Goal: Task Accomplishment & Management: Manage account settings

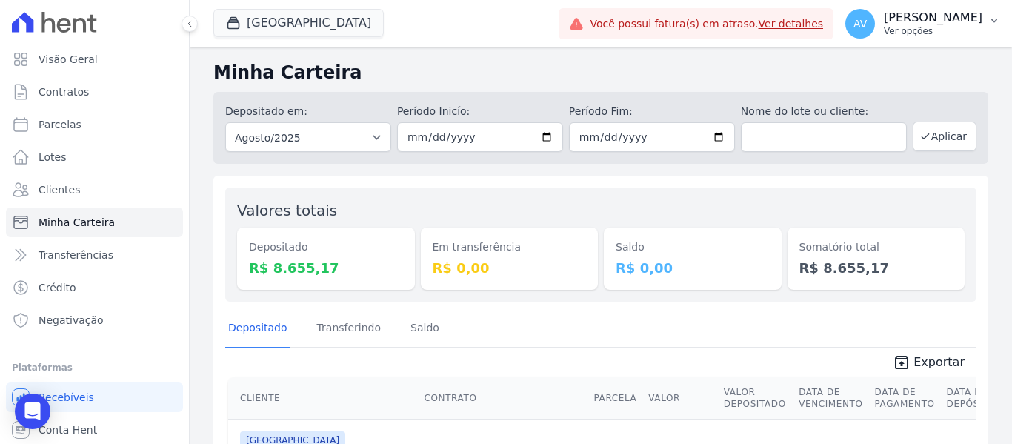
click at [957, 24] on p "[PERSON_NAME]" at bounding box center [933, 17] width 99 height 15
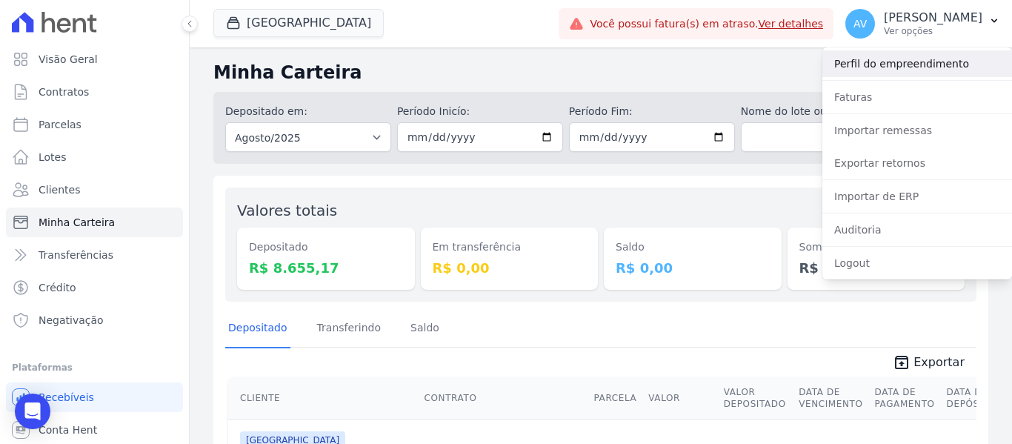
click at [903, 67] on link "Perfil do empreendimento" at bounding box center [918, 63] width 190 height 27
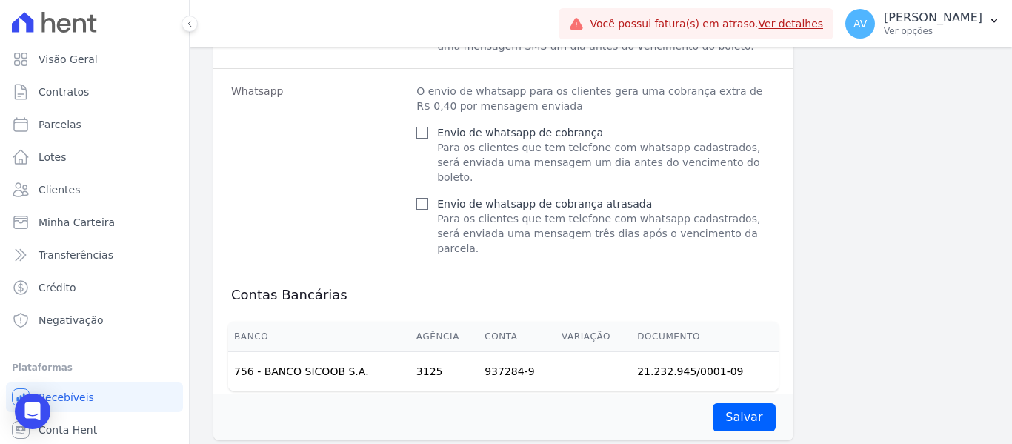
scroll to position [1078, 0]
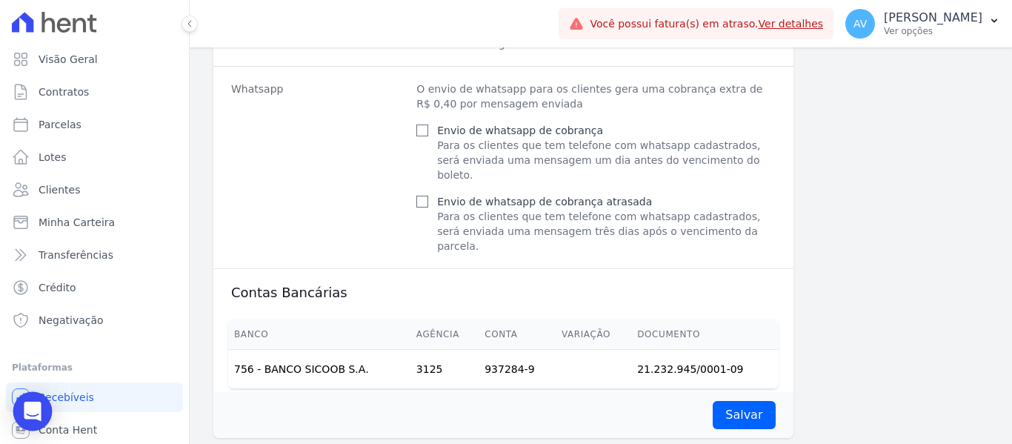
click at [24, 414] on icon "Open Intercom Messenger" at bounding box center [32, 411] width 19 height 19
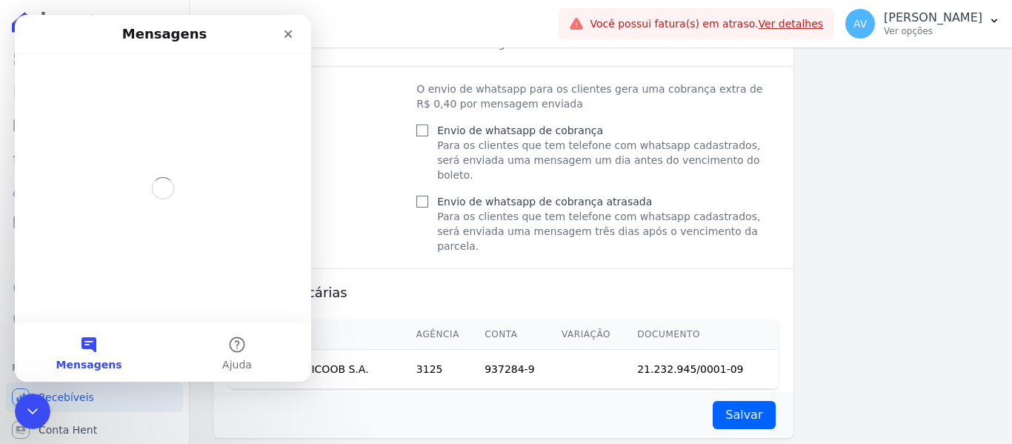
scroll to position [0, 0]
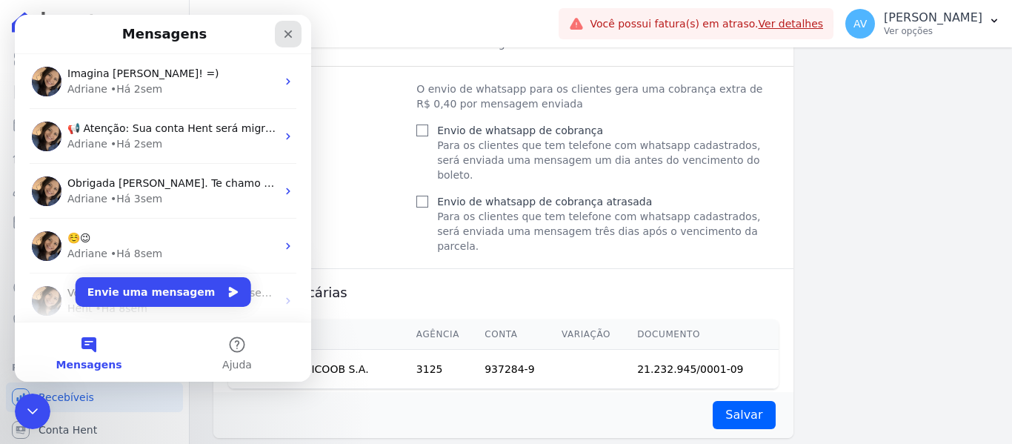
click at [284, 36] on icon "Fechar" at bounding box center [288, 34] width 12 height 12
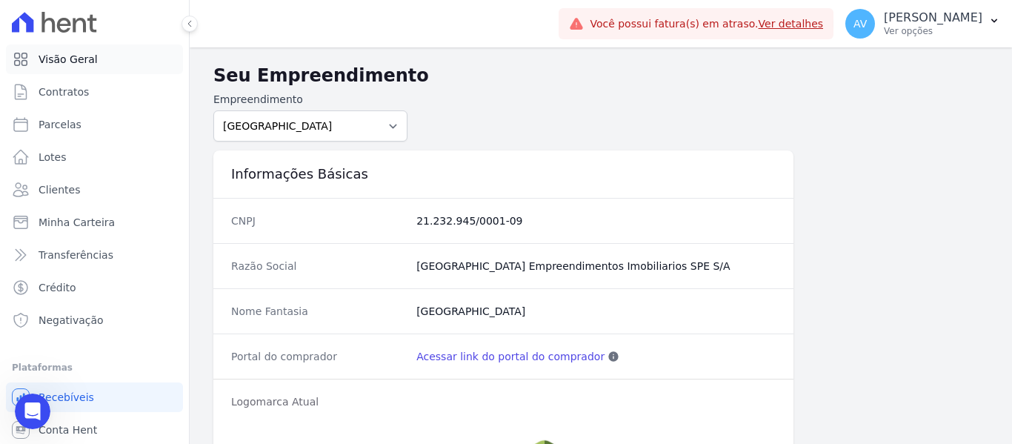
click at [61, 62] on span "Visão Geral" at bounding box center [68, 59] width 59 height 15
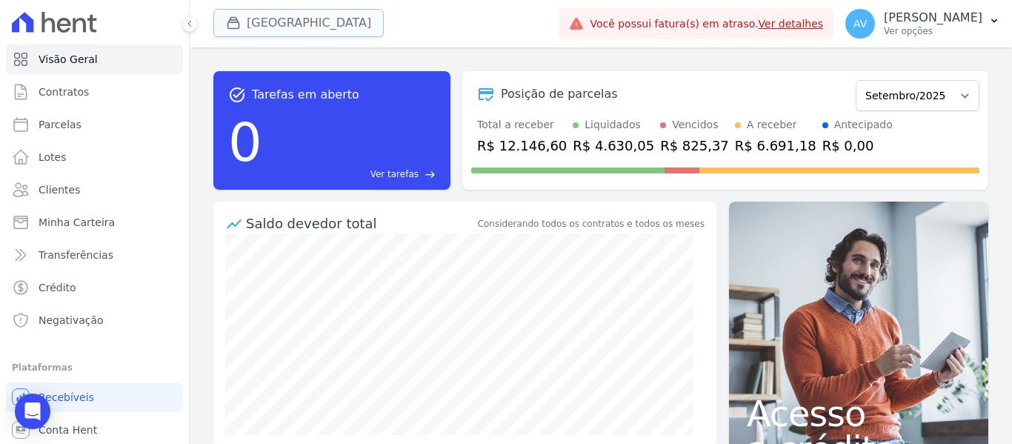
click at [330, 20] on button "[GEOGRAPHIC_DATA]" at bounding box center [298, 23] width 170 height 28
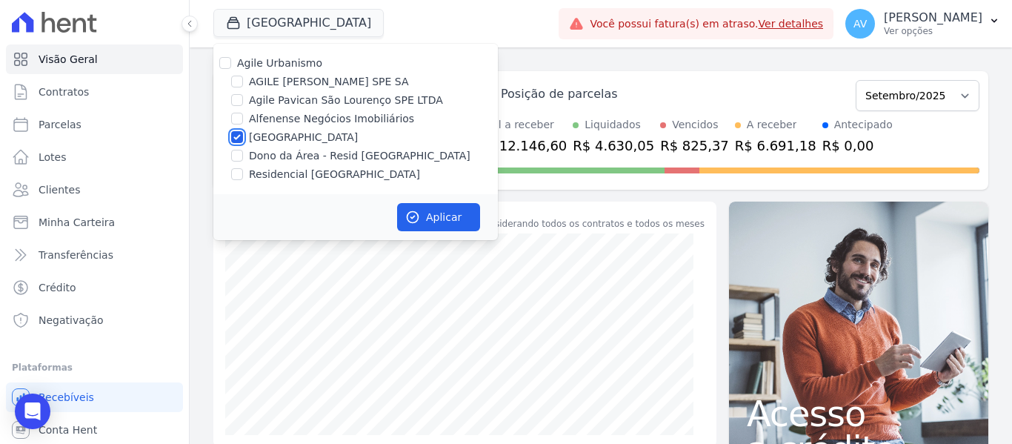
click at [233, 137] on input "[GEOGRAPHIC_DATA]" at bounding box center [237, 137] width 12 height 12
checkbox input "false"
click at [920, 22] on p "[PERSON_NAME]" at bounding box center [933, 17] width 99 height 15
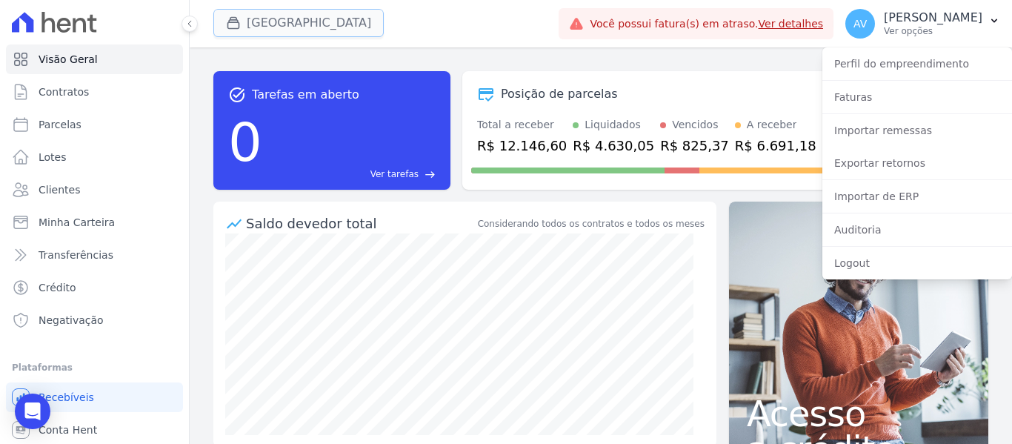
click at [290, 26] on button "[GEOGRAPHIC_DATA]" at bounding box center [298, 23] width 170 height 28
